Goal: Find specific page/section: Find specific page/section

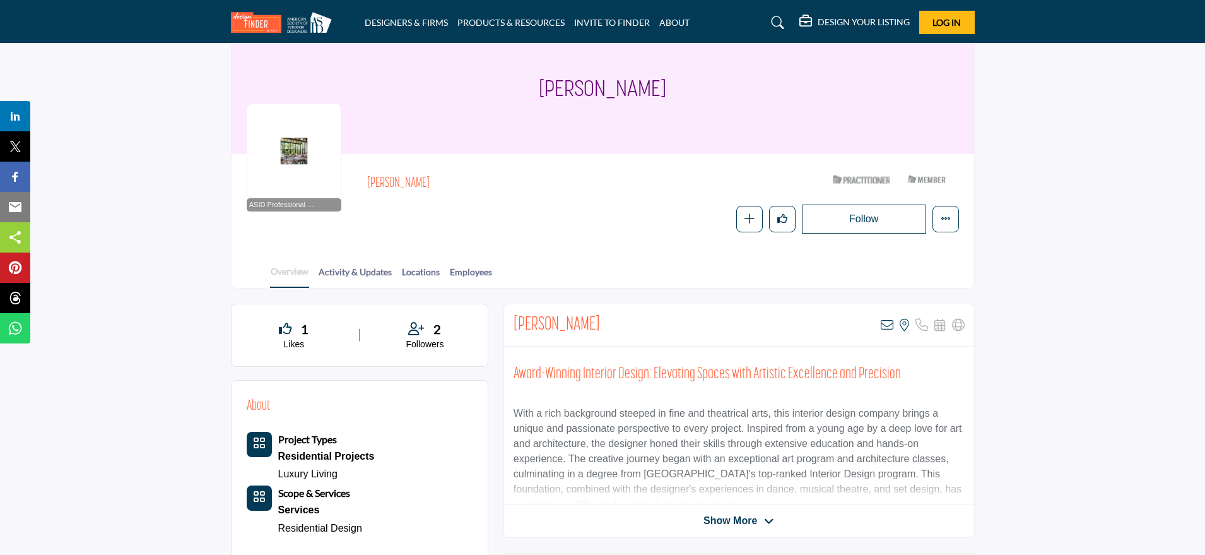
scroll to position [79, 0]
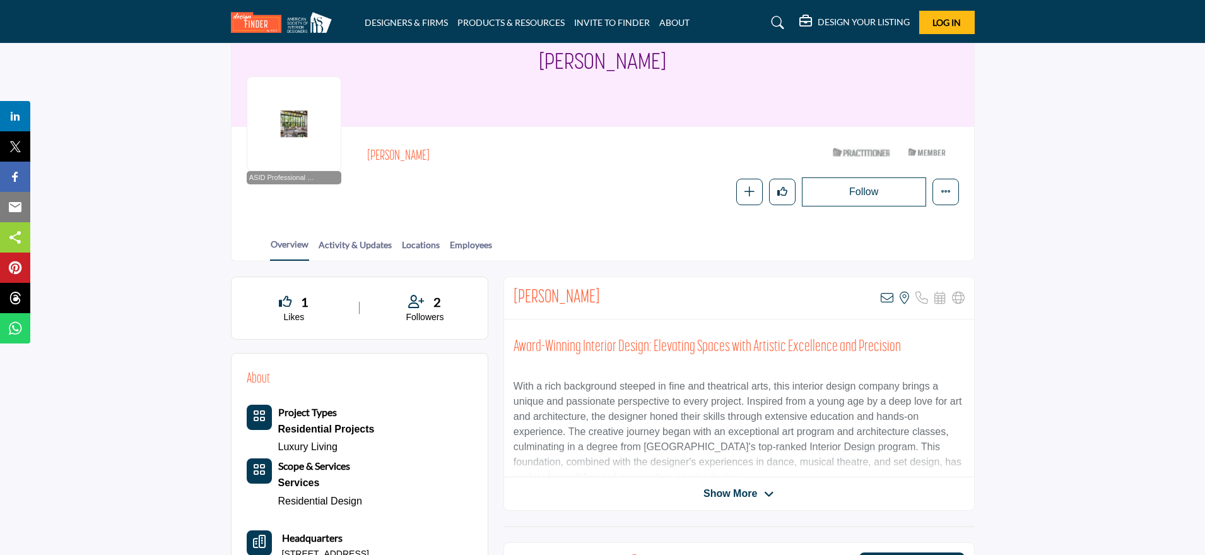
click at [777, 23] on icon at bounding box center [778, 22] width 13 height 13
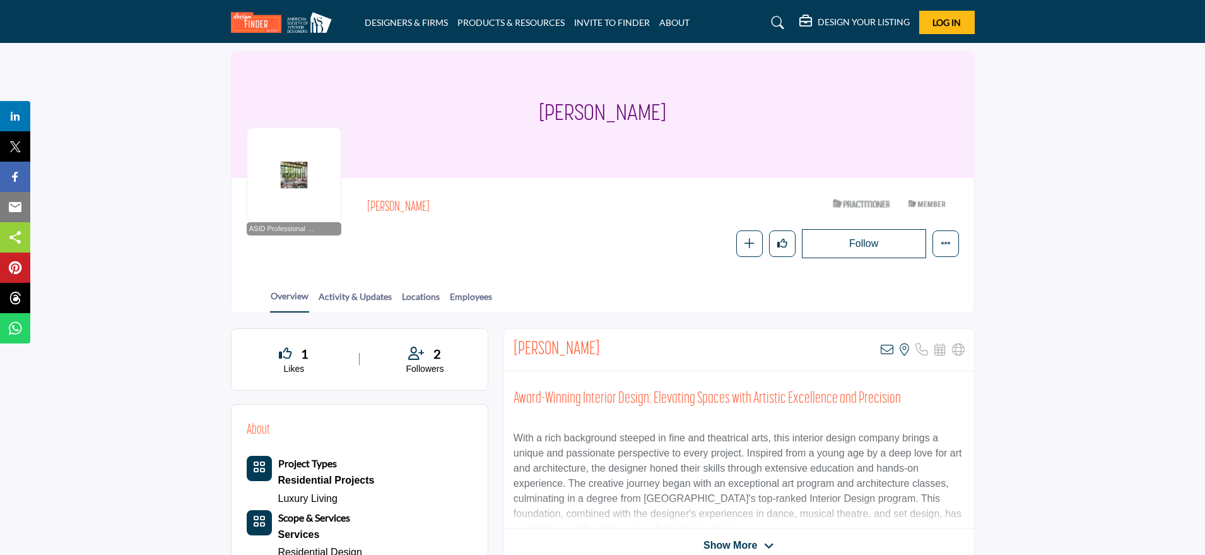
scroll to position [130, 0]
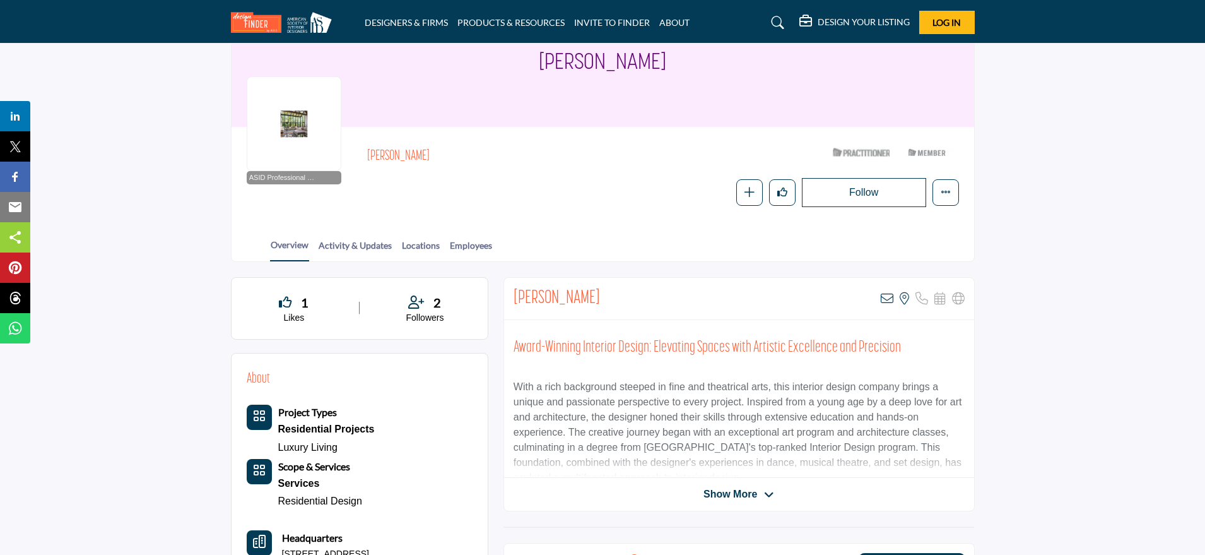
click at [773, 19] on icon at bounding box center [778, 22] width 13 height 13
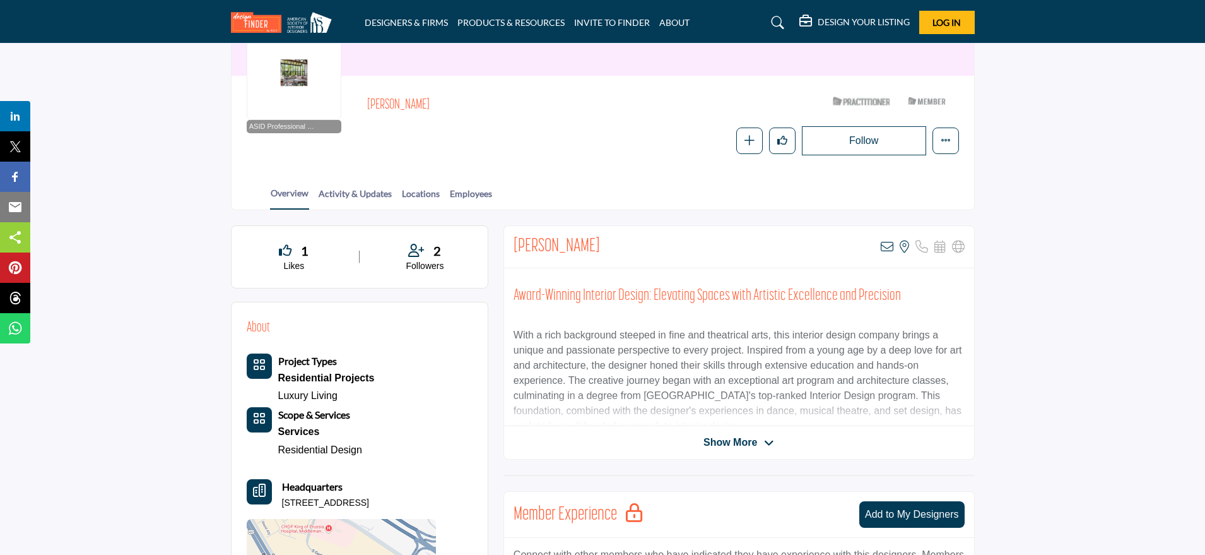
scroll to position [79, 0]
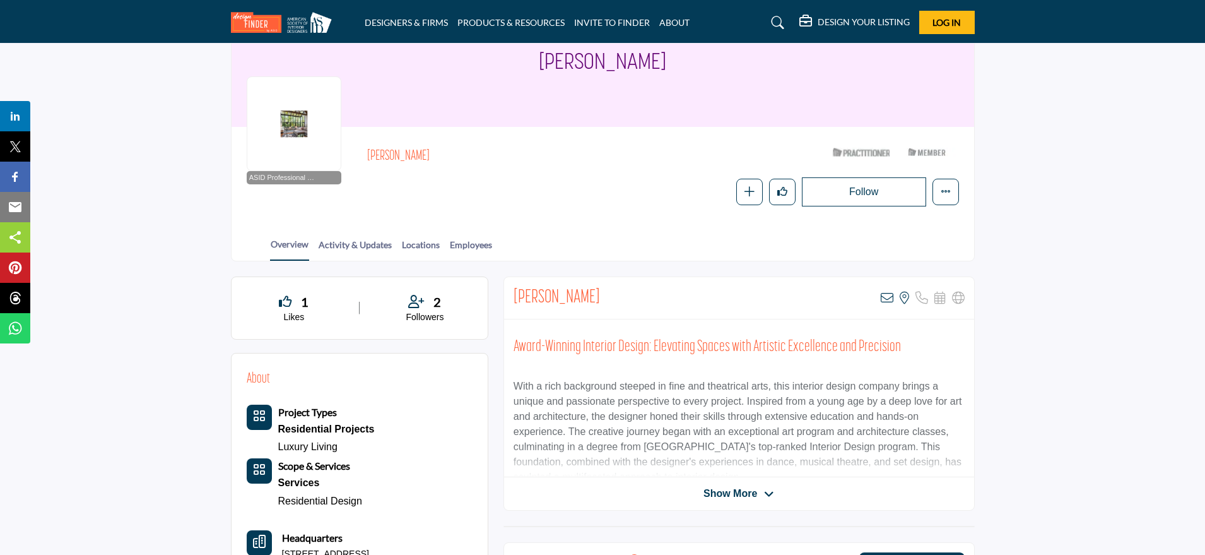
click at [775, 22] on icon at bounding box center [778, 22] width 13 height 13
click at [741, 22] on div "DESIGN YOUR LISTING Pricing Page Design Your Listing" at bounding box center [848, 22] width 254 height 23
click at [403, 21] on link "DESIGNERS & FIRMS" at bounding box center [406, 22] width 83 height 11
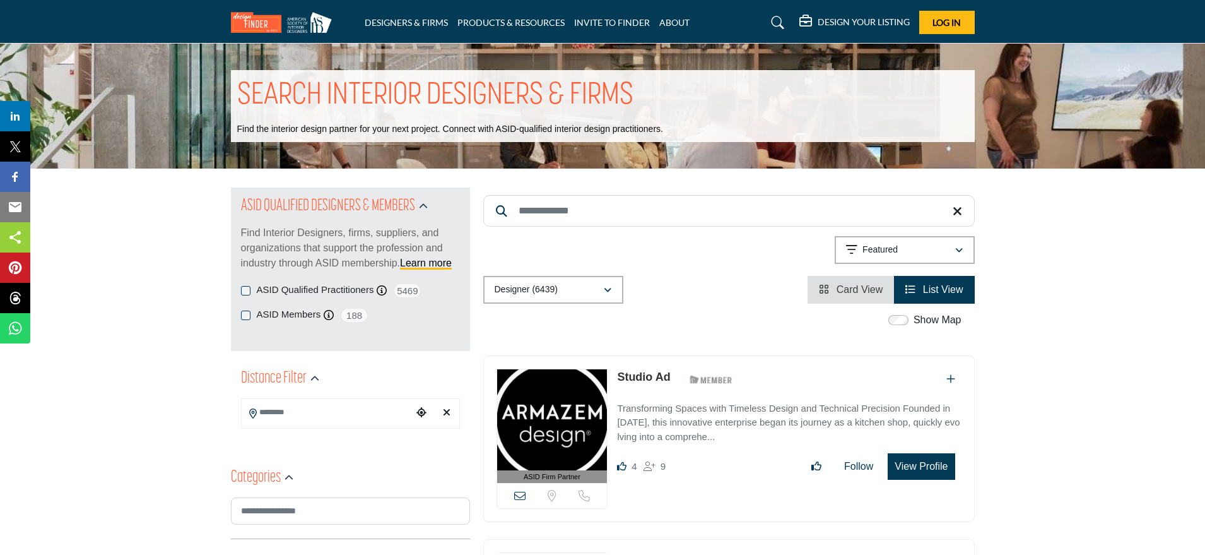
click at [616, 210] on input "Search Keyword" at bounding box center [729, 211] width 492 height 32
paste input "**********"
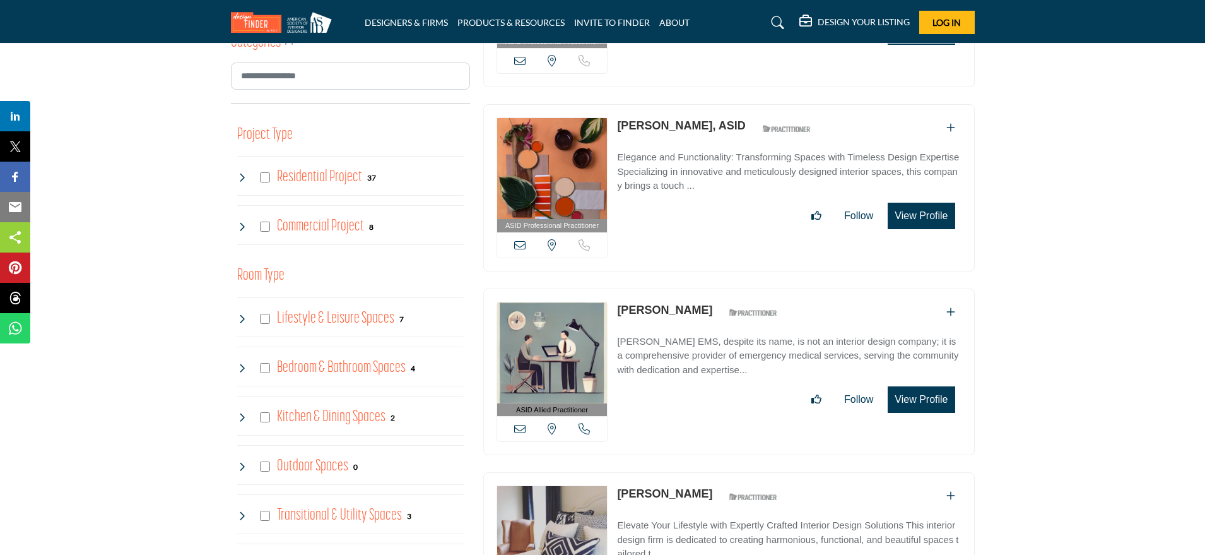
scroll to position [473, 0]
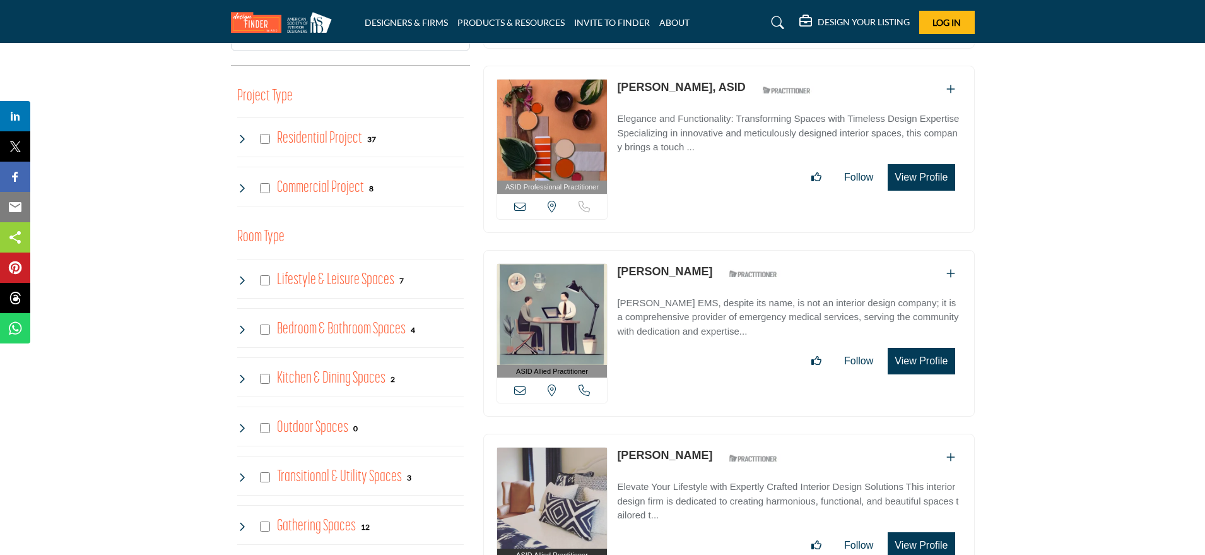
type input "**********"
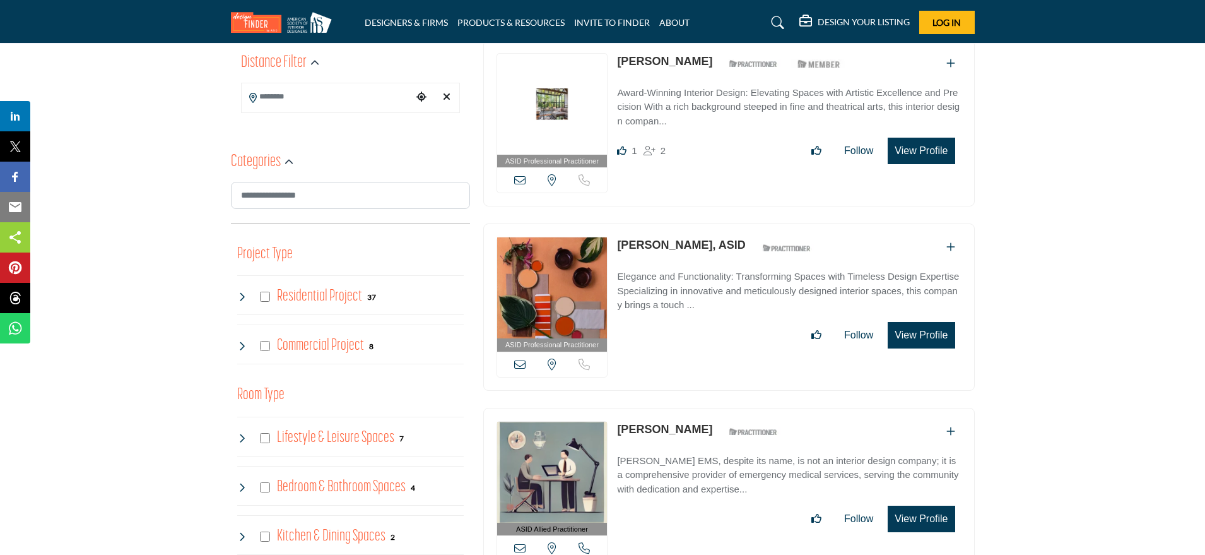
scroll to position [158, 0]
